Goal: Find specific page/section: Find specific page/section

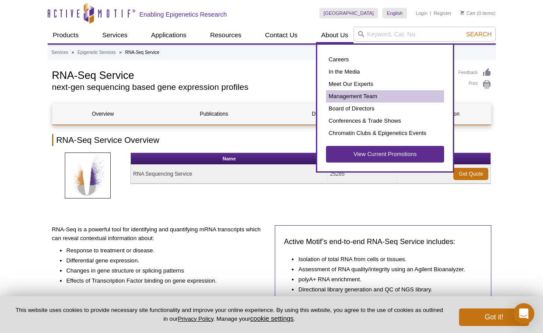
click at [357, 96] on link "Management Team" at bounding box center [385, 96] width 118 height 12
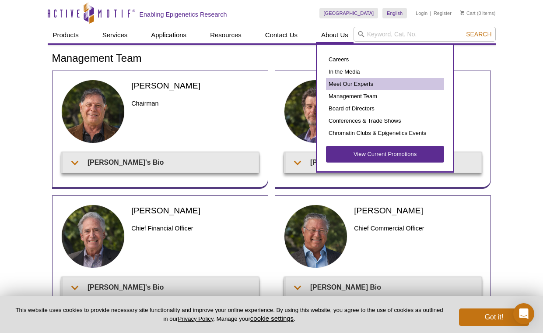
click at [347, 86] on link "Meet Our Experts" at bounding box center [385, 84] width 118 height 12
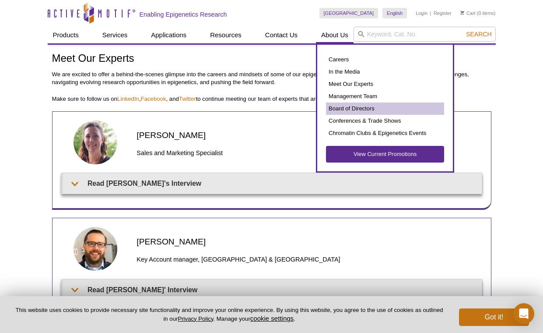
click at [356, 110] on link "Board of Directors" at bounding box center [385, 108] width 118 height 12
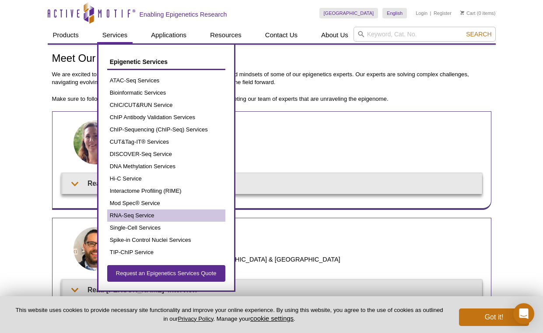
click at [167, 214] on link "RNA-Seq Service" at bounding box center [166, 215] width 118 height 12
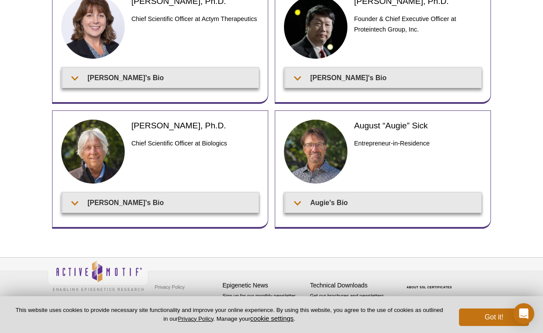
scroll to position [333, 0]
